Goal: Check status

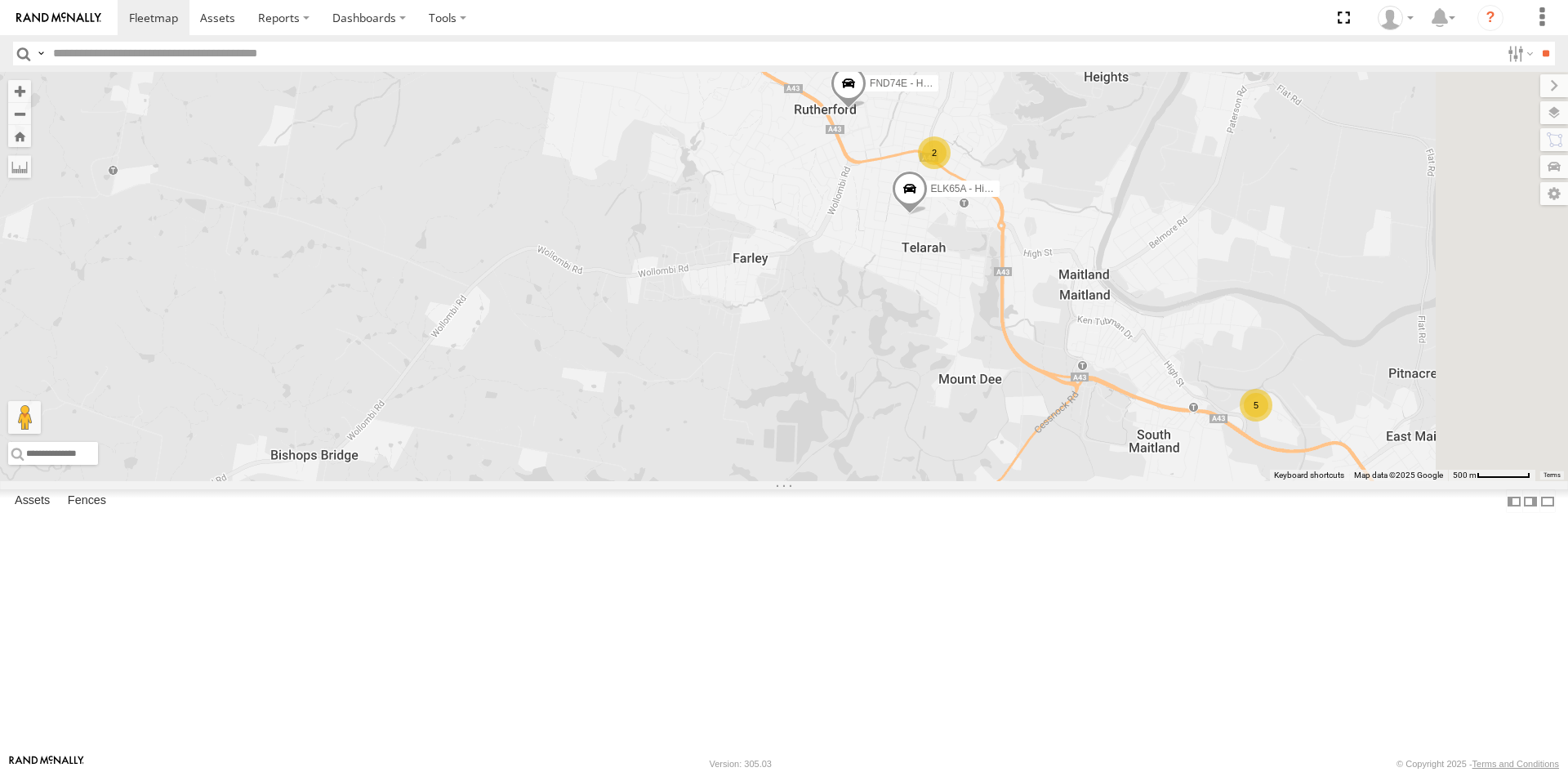
drag, startPoint x: 1253, startPoint y: 268, endPoint x: 1127, endPoint y: 374, distance: 164.7
click at [1127, 374] on div "FGP84M - Hilux FND74E - Hilux ELK65A - Hilux 5 2" at bounding box center [784, 276] width 1568 height 409
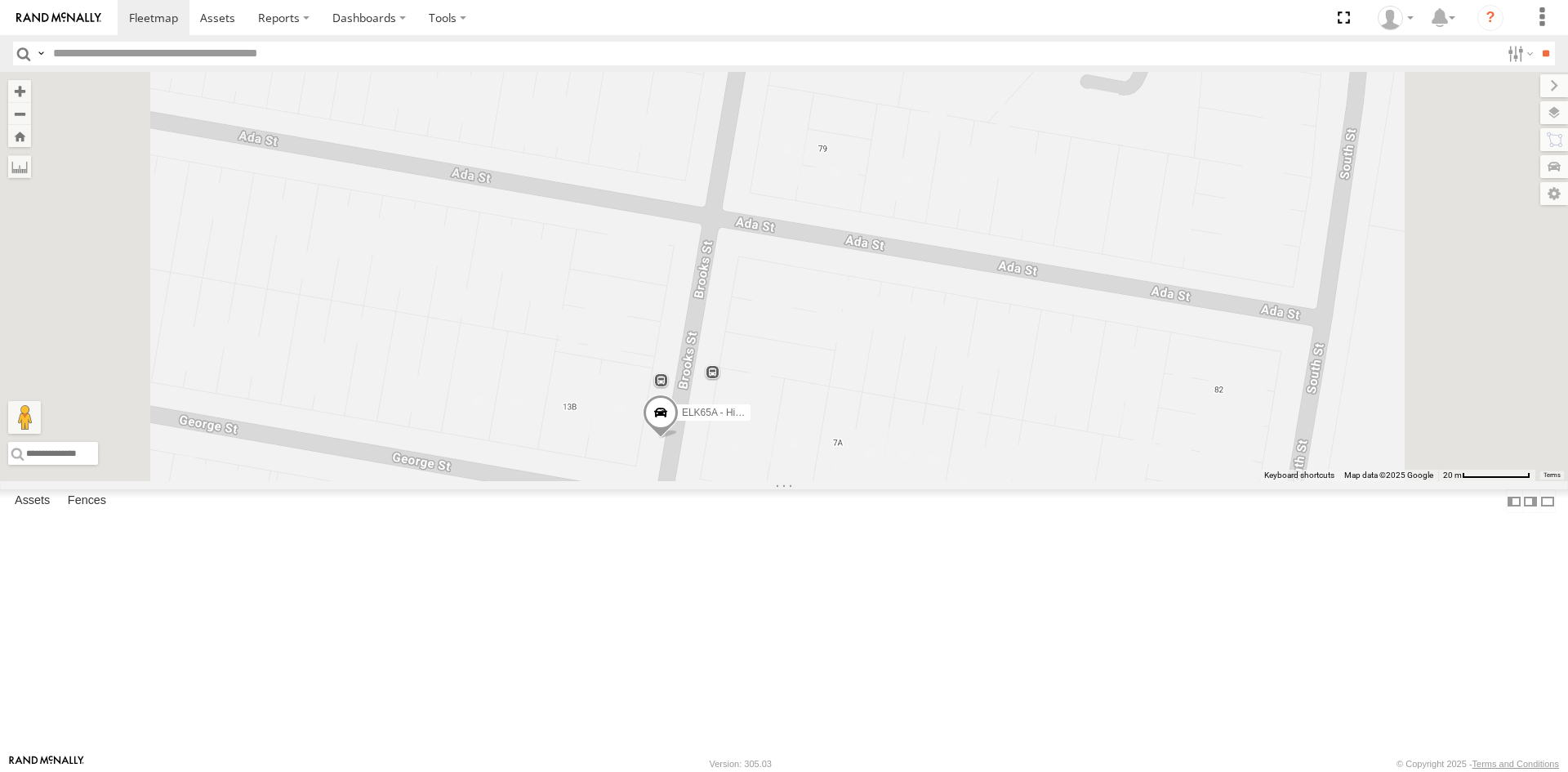
drag, startPoint x: 922, startPoint y: 583, endPoint x: 927, endPoint y: 300, distance: 283.0
click at [927, 300] on div "FGP84M - Hilux FND74E - Hilux ELK65A - Hilux" at bounding box center [784, 276] width 1568 height 409
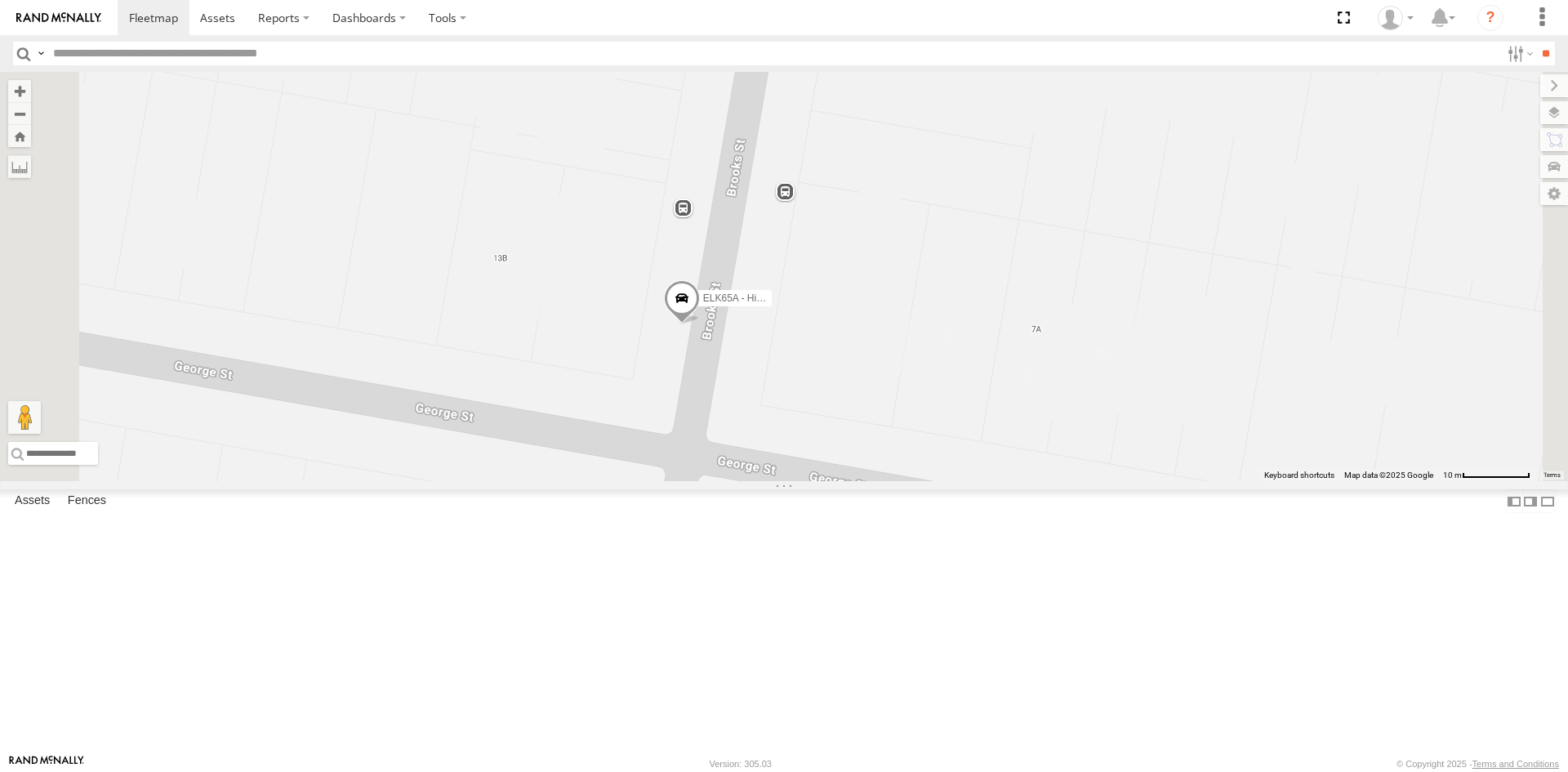
drag, startPoint x: 909, startPoint y: 473, endPoint x: 944, endPoint y: 236, distance: 239.6
click at [944, 236] on div "FGP84M - Hilux FND74E - Hilux ELK65A - Hilux" at bounding box center [784, 276] width 1568 height 409
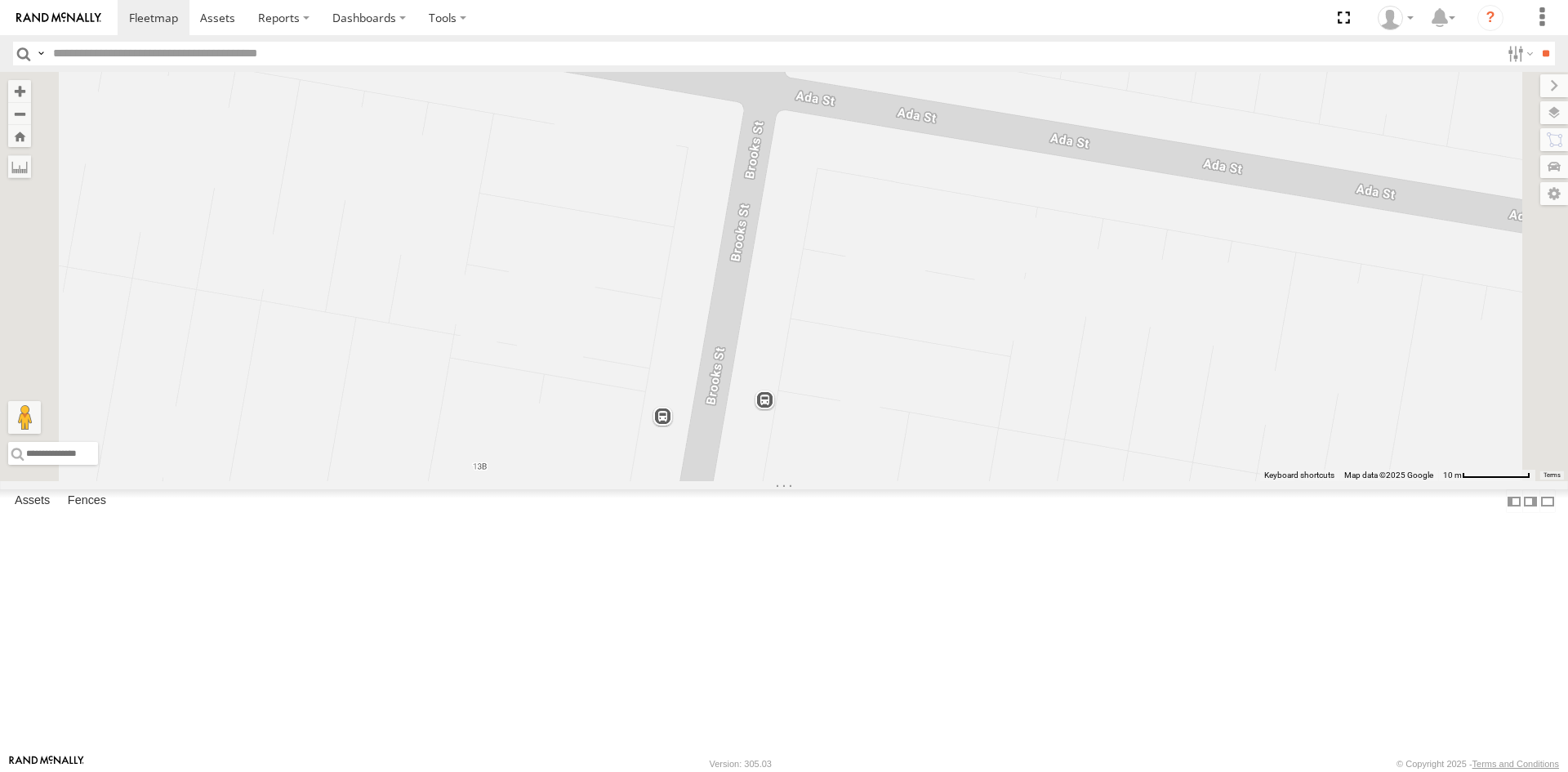
drag, startPoint x: 932, startPoint y: 322, endPoint x: 910, endPoint y: 530, distance: 209.2
click at [910, 481] on div "FGP84M - Hilux FND74E - Hilux ELK65A - Hilux" at bounding box center [784, 276] width 1568 height 409
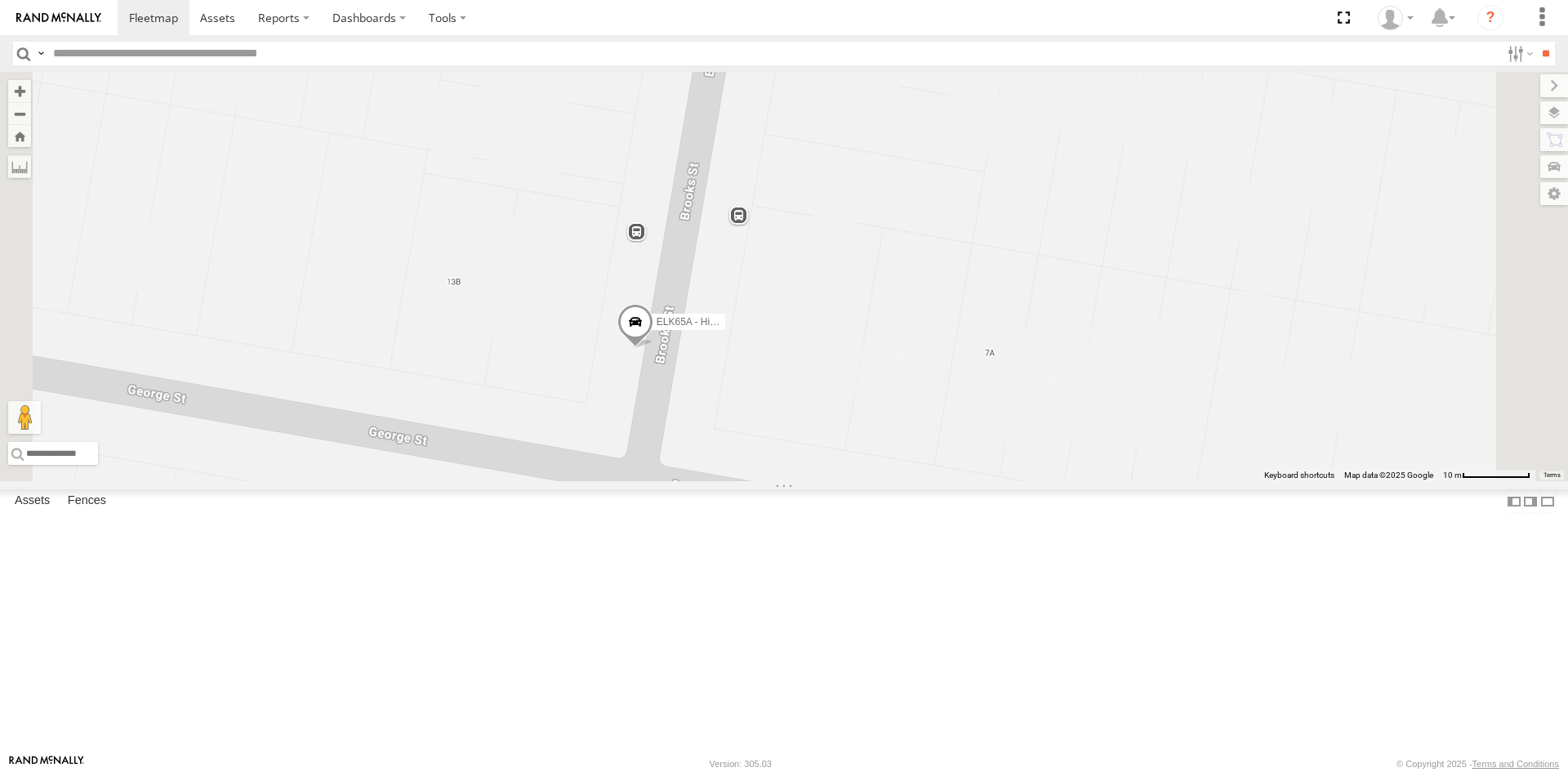
drag, startPoint x: 907, startPoint y: 454, endPoint x: 874, endPoint y: 320, distance: 138.0
click at [874, 320] on div "FGP84M - Hilux FND74E - Hilux ELK65A - Hilux" at bounding box center [784, 276] width 1568 height 409
